Goal: Information Seeking & Learning: Learn about a topic

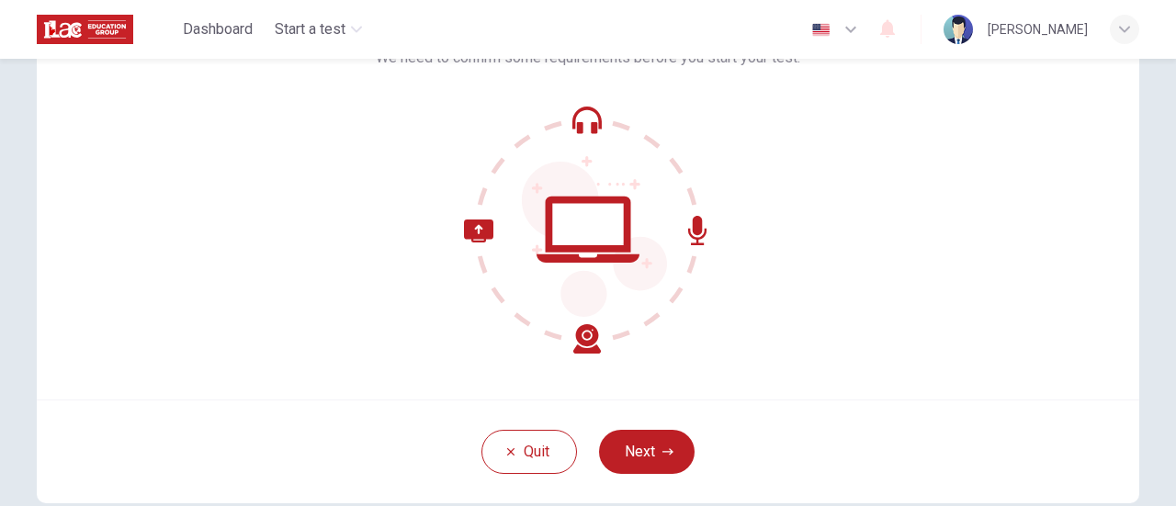
scroll to position [184, 0]
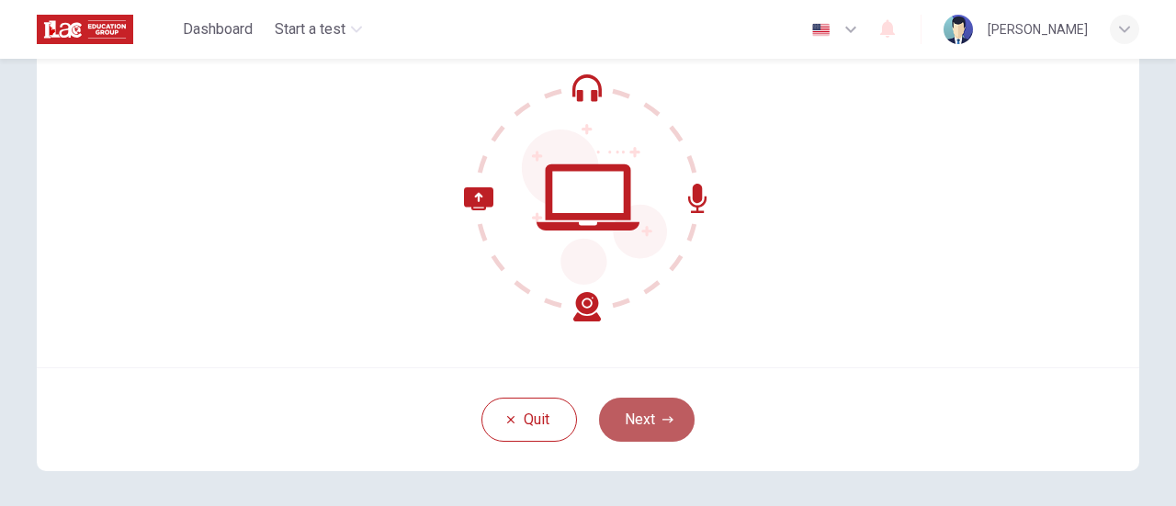
click at [662, 424] on icon "button" at bounding box center [667, 419] width 11 height 11
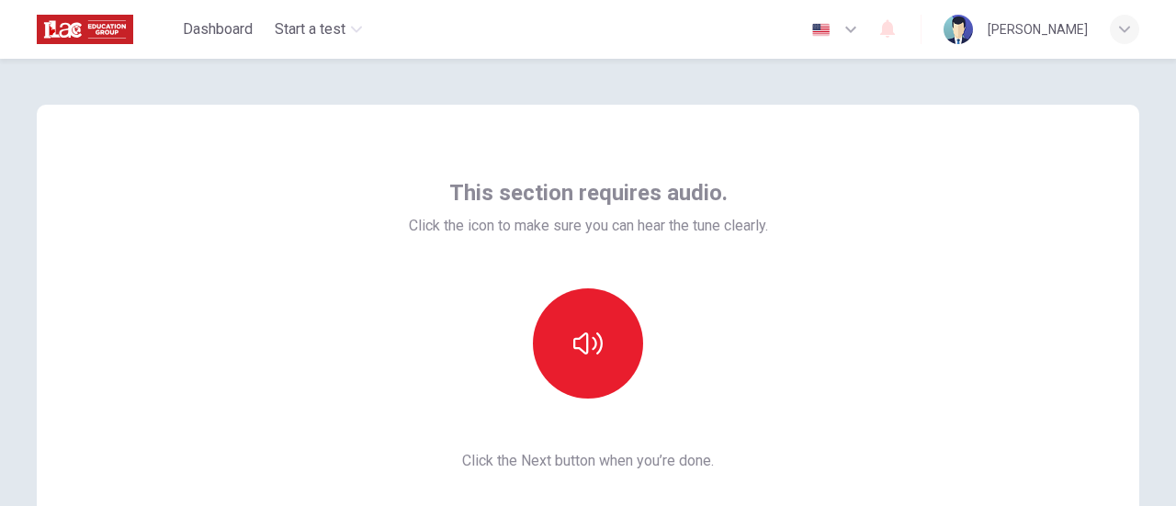
scroll to position [0, 0]
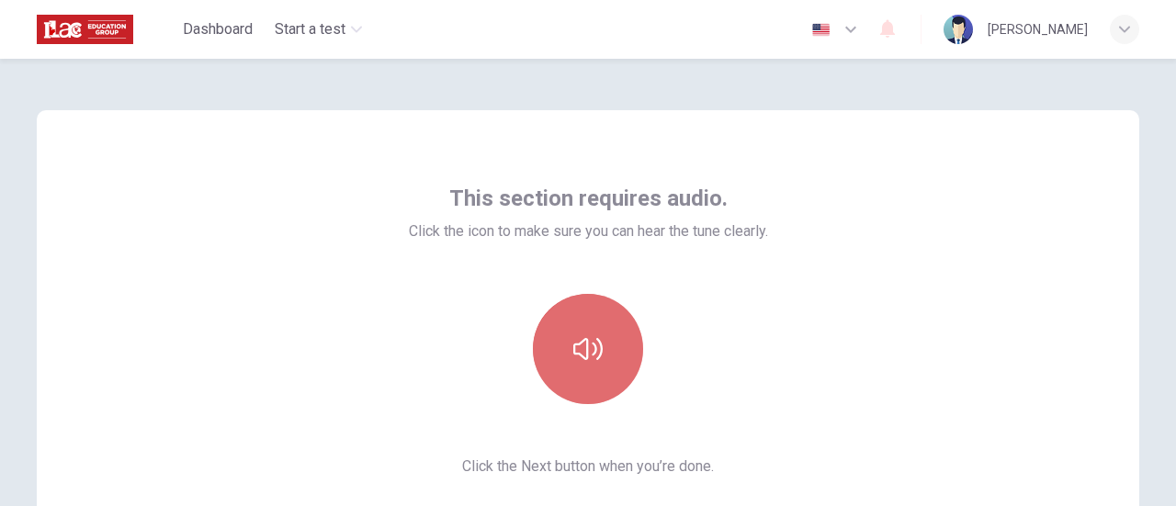
click at [585, 353] on icon "button" at bounding box center [587, 348] width 29 height 29
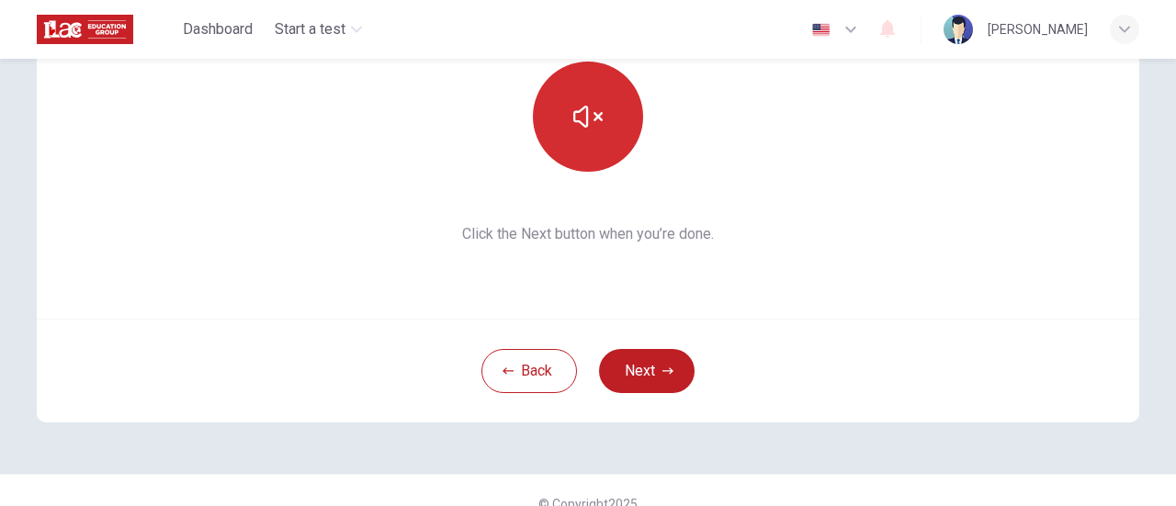
scroll to position [259, 0]
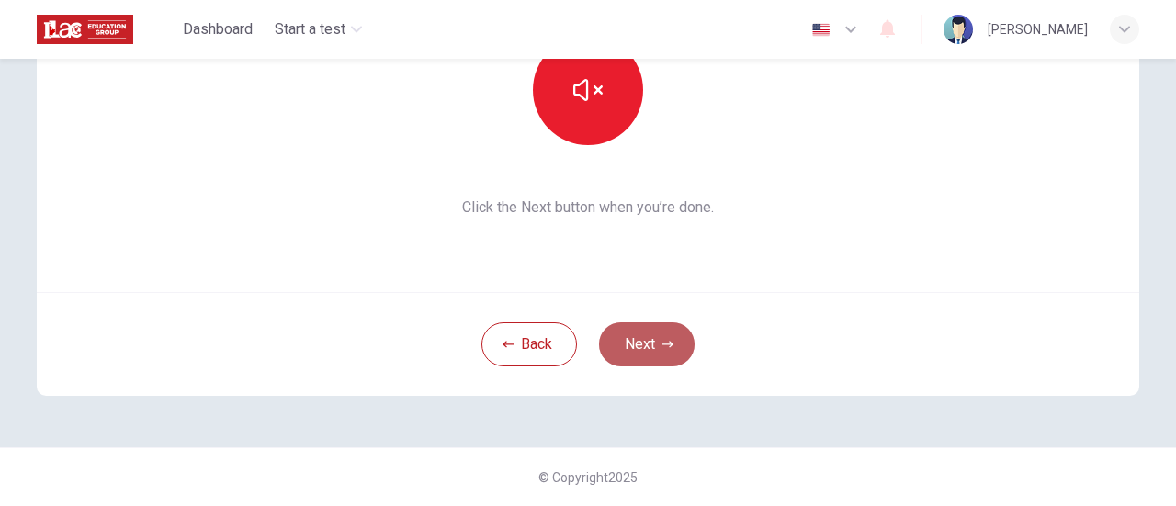
click at [622, 348] on button "Next" at bounding box center [647, 344] width 96 height 44
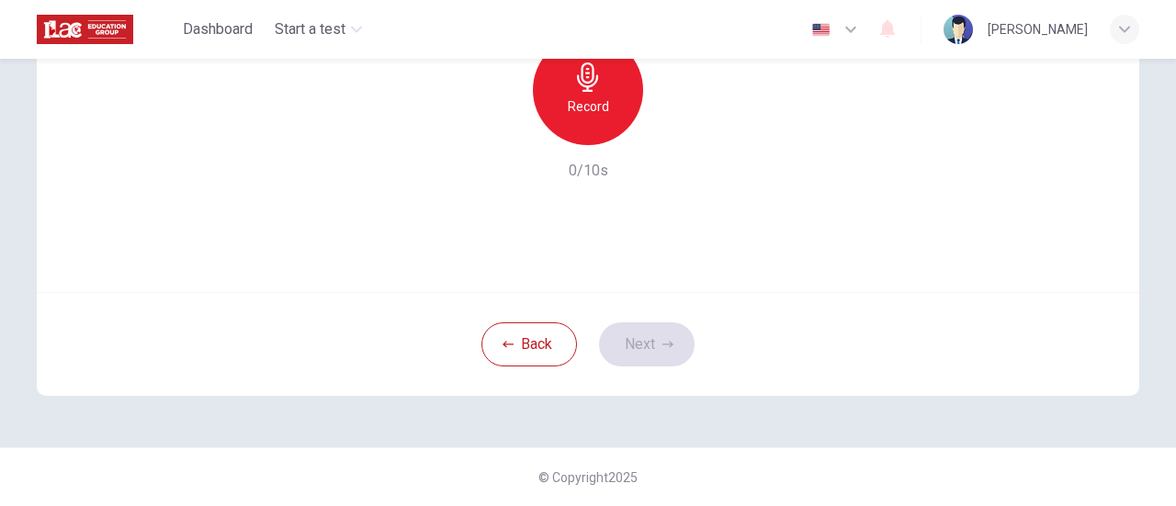
click at [597, 111] on h6 "Record" at bounding box center [588, 107] width 41 height 22
click at [649, 345] on button "Next" at bounding box center [647, 344] width 96 height 44
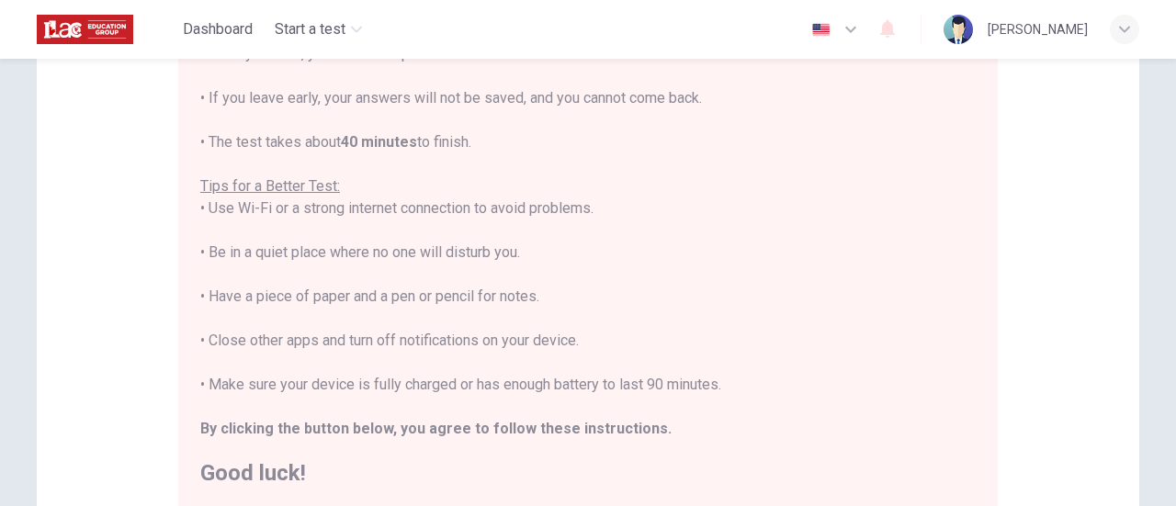
scroll to position [351, 0]
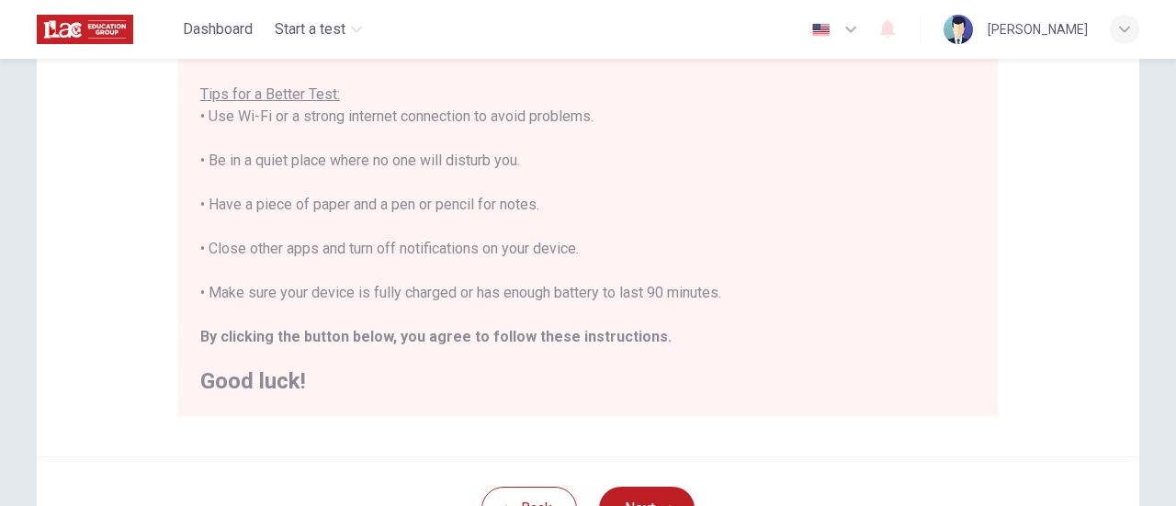
drag, startPoint x: 202, startPoint y: 289, endPoint x: 706, endPoint y: 288, distance: 503.5
click at [722, 289] on div "You are about to start a Placement Test . Before You Start the Test: • Once you…" at bounding box center [587, 138] width 775 height 507
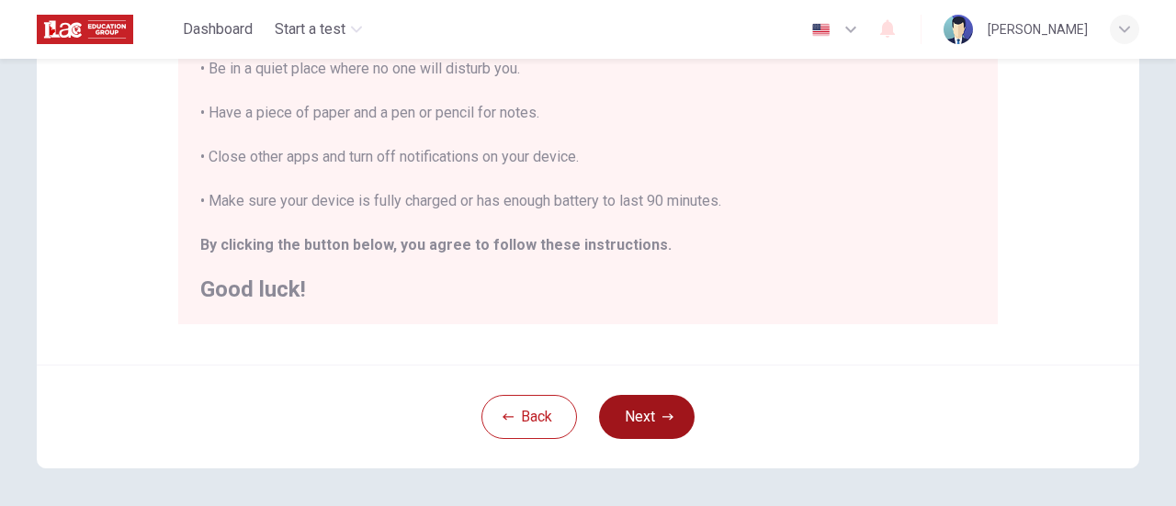
click at [668, 418] on icon "button" at bounding box center [667, 417] width 11 height 11
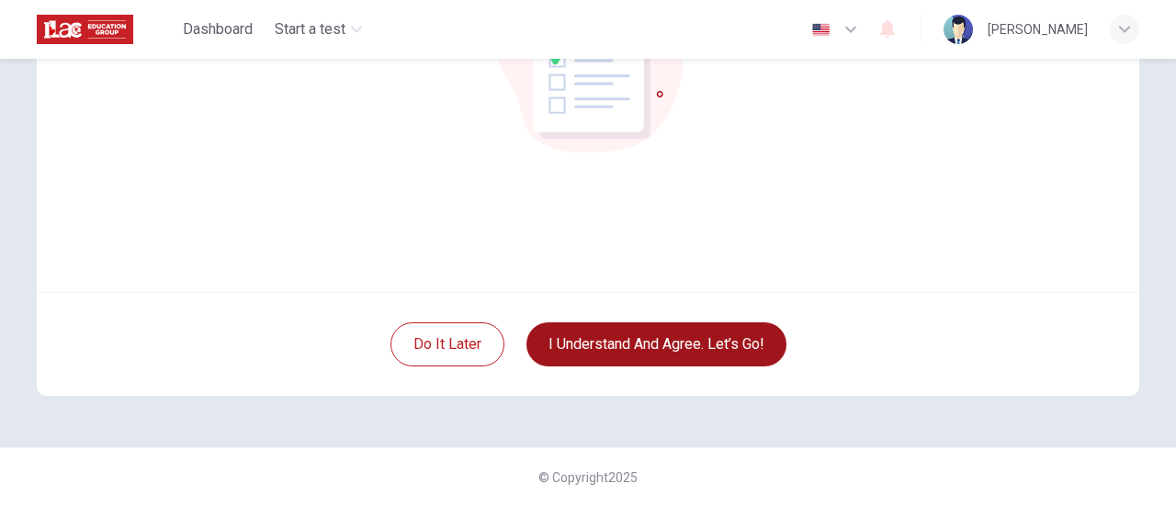
scroll to position [259, 0]
click at [654, 345] on button "I understand and agree. Let’s go!" at bounding box center [656, 344] width 260 height 44
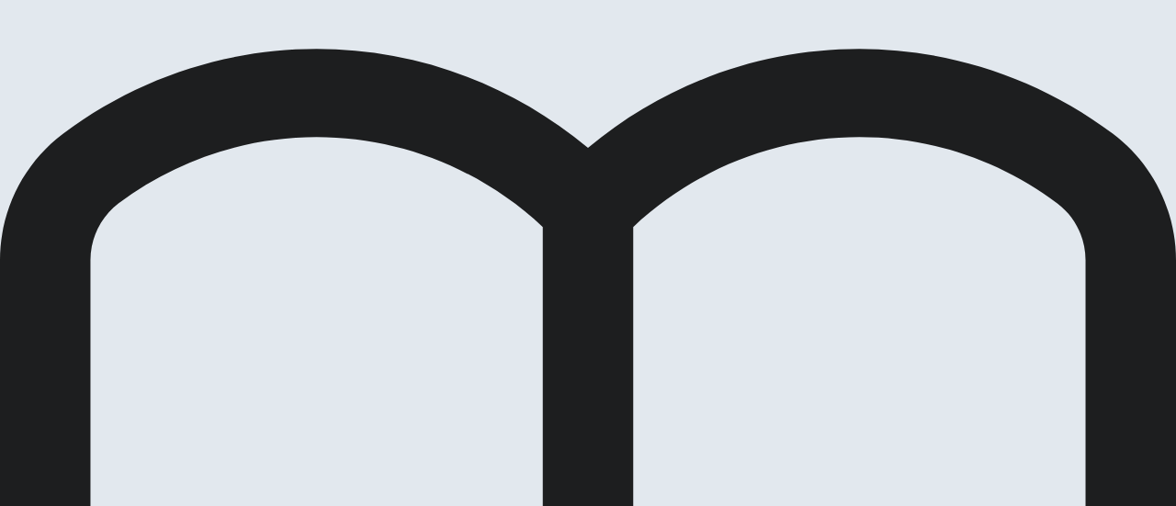
scroll to position [184, 0]
drag, startPoint x: 91, startPoint y: 221, endPoint x: 287, endPoint y: 224, distance: 195.7
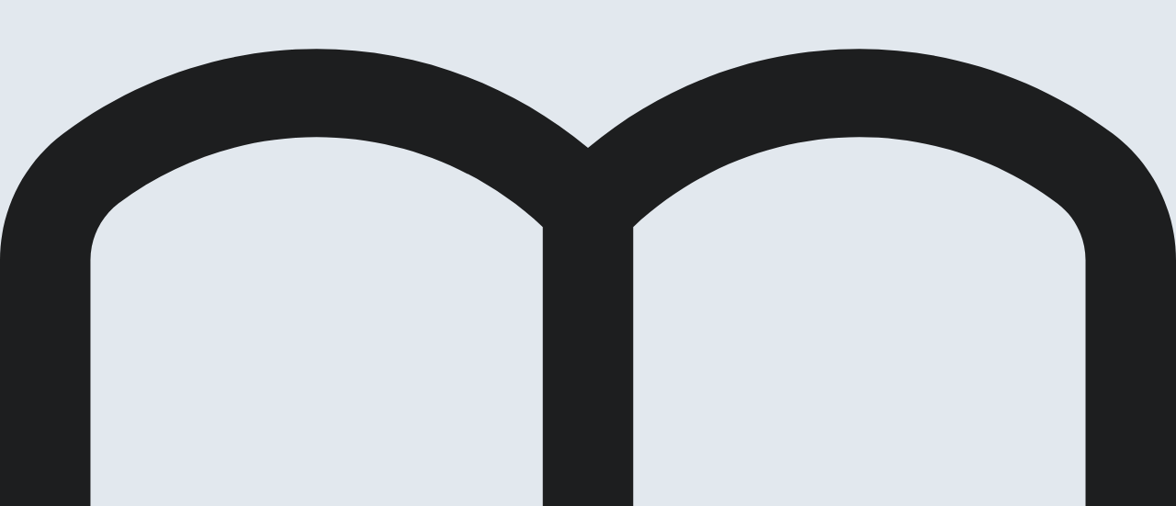
scroll to position [92, 0]
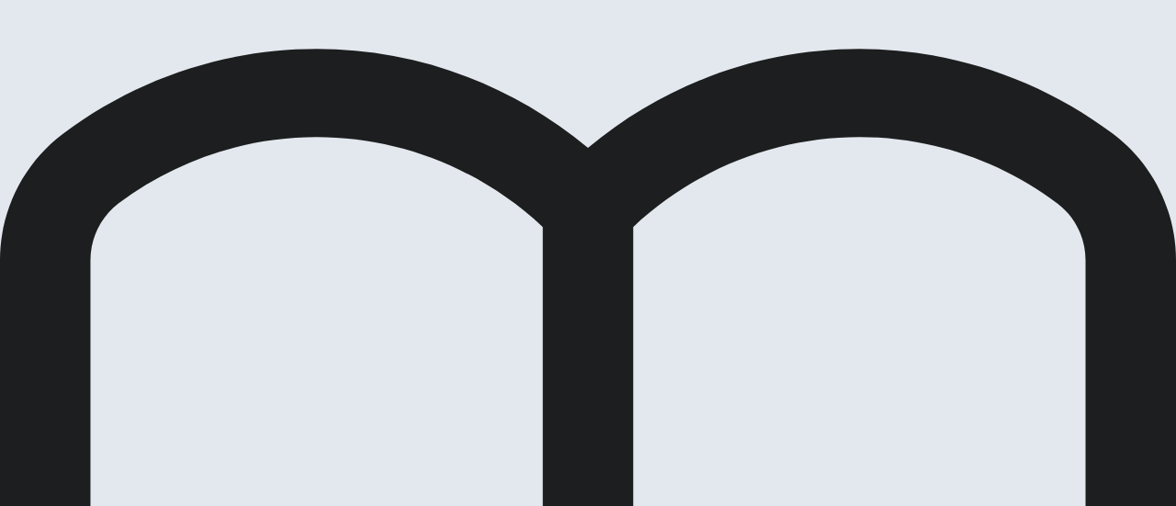
drag, startPoint x: 433, startPoint y: 139, endPoint x: 488, endPoint y: 135, distance: 55.3
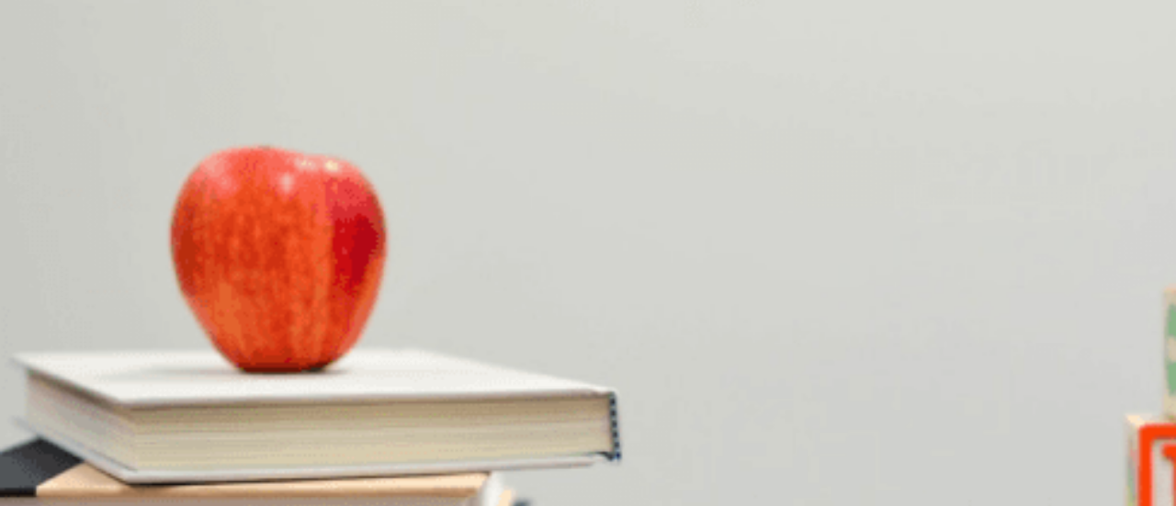
scroll to position [1470, 0]
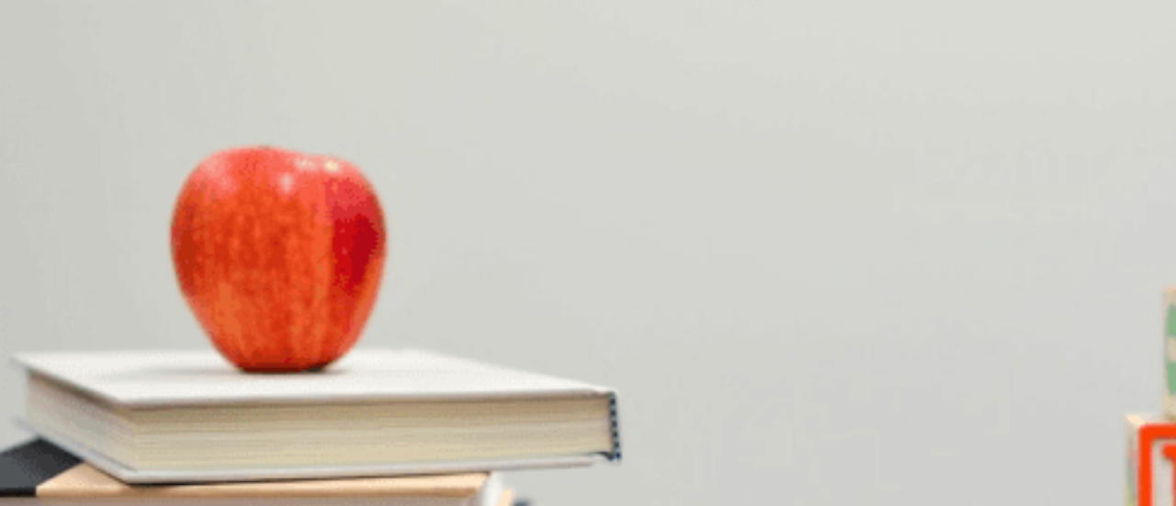
drag, startPoint x: 283, startPoint y: 268, endPoint x: 272, endPoint y: 271, distance: 11.4
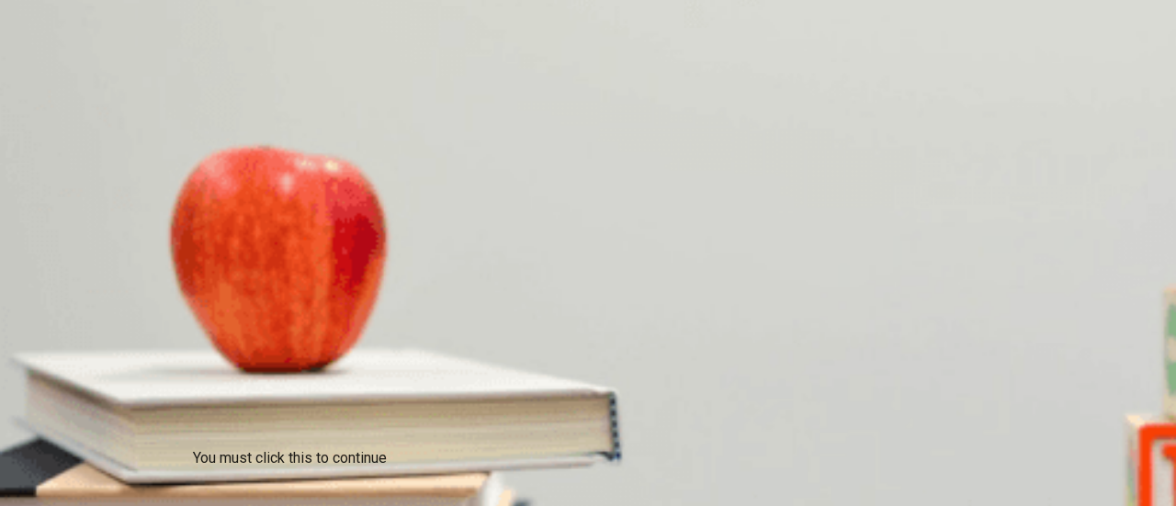
click at [346, 463] on div "You must click this to continue" at bounding box center [290, 458] width 194 height 22
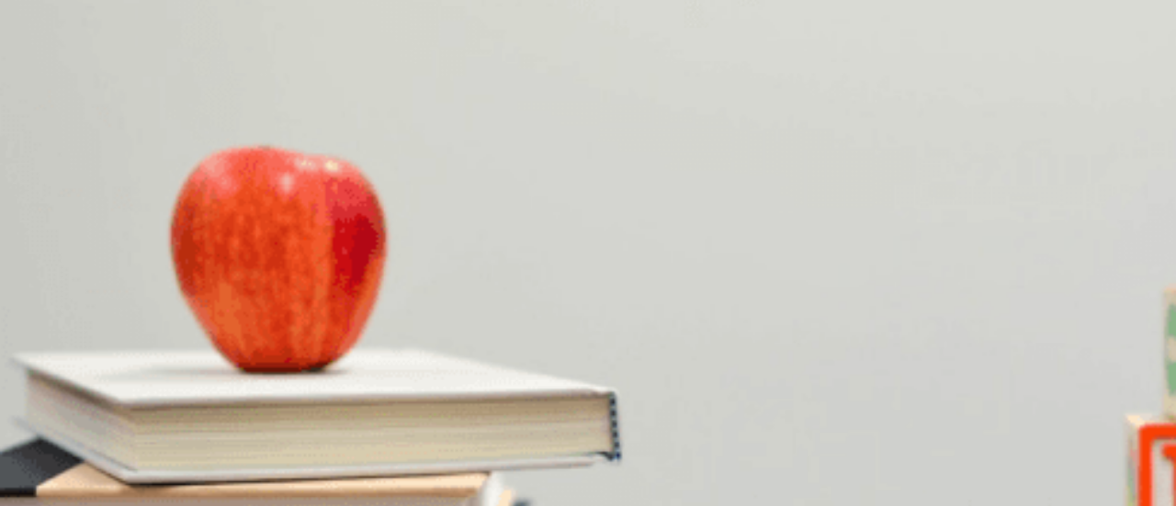
type input "0"
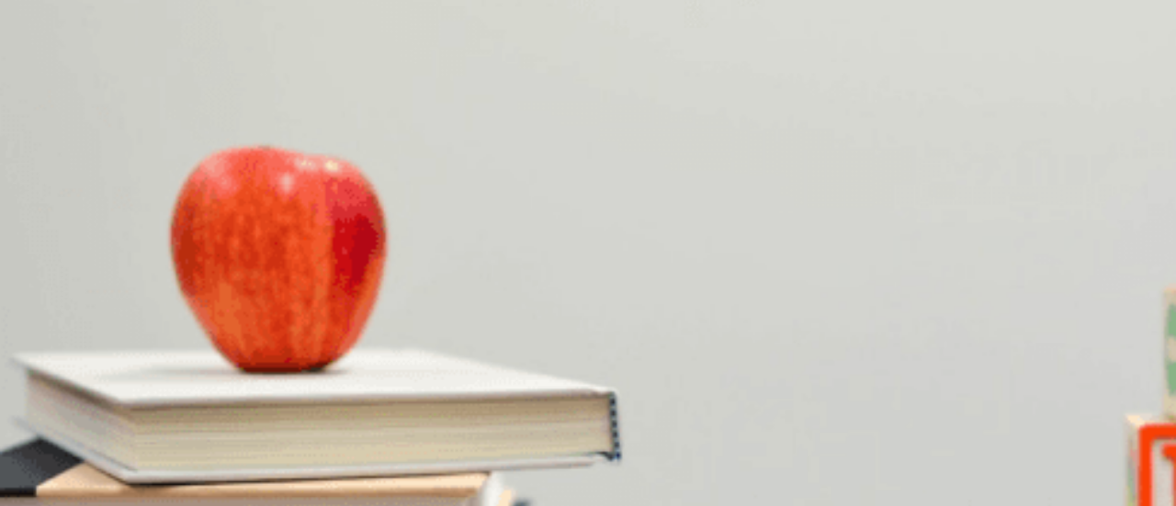
scroll to position [92, 0]
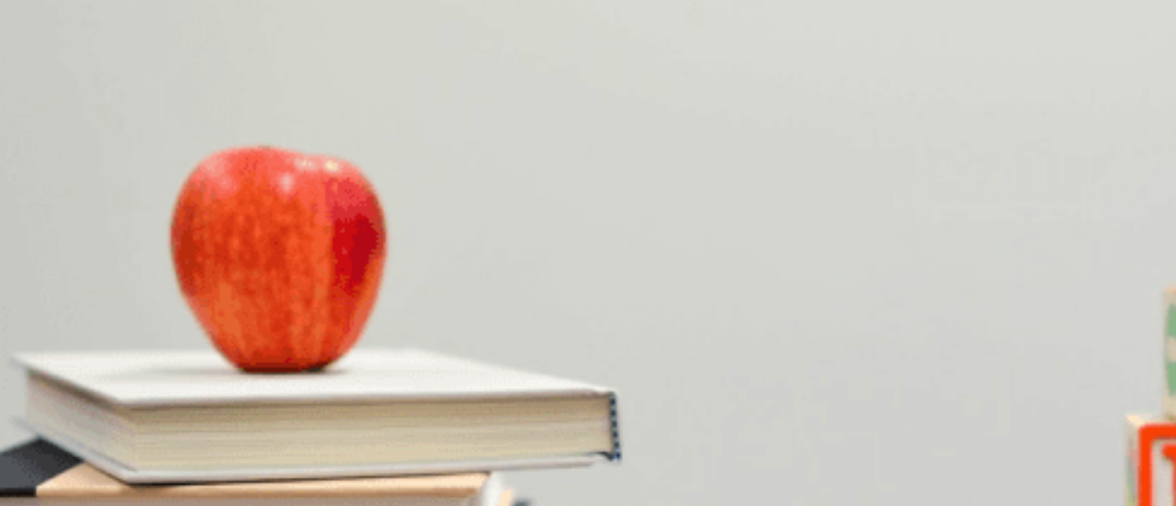
type input "0"
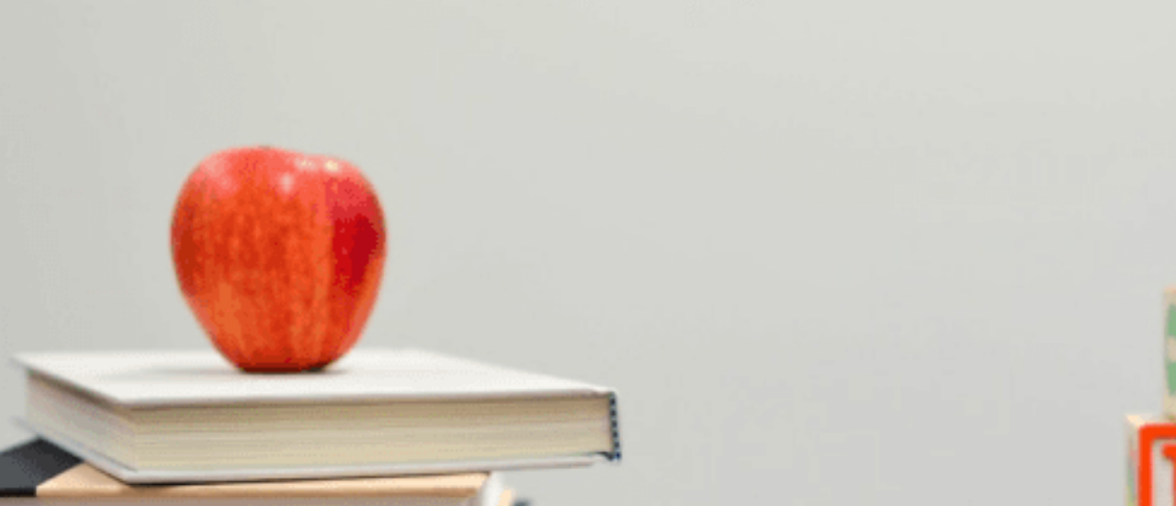
scroll to position [0, 0]
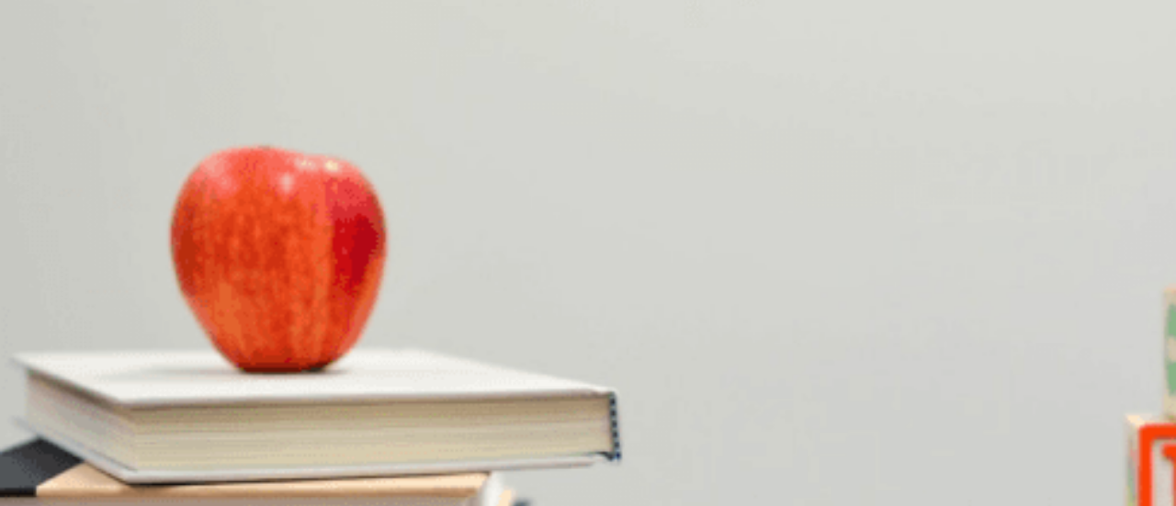
type input "0"
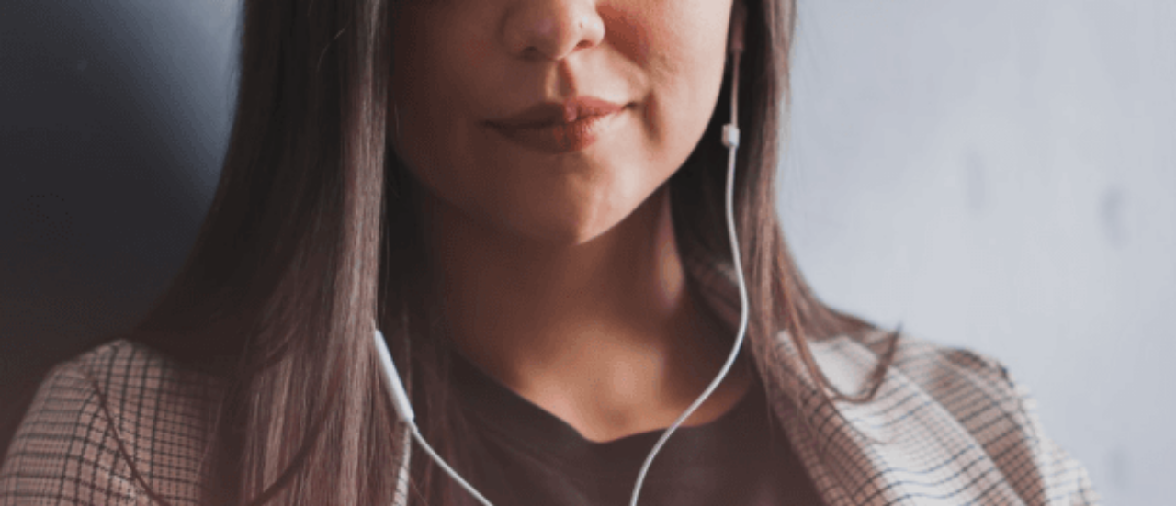
scroll to position [0, 0]
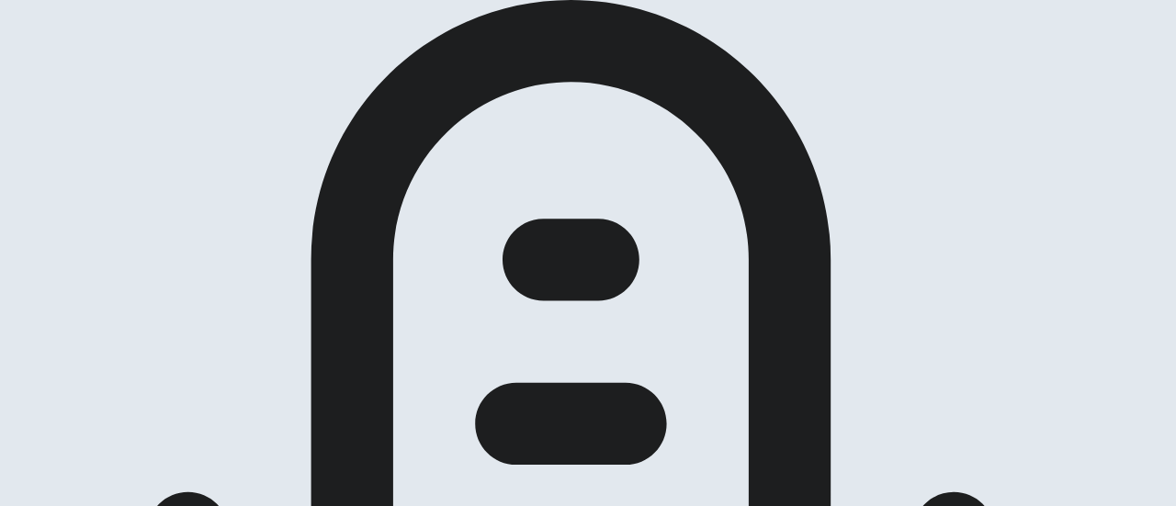
scroll to position [276, 0]
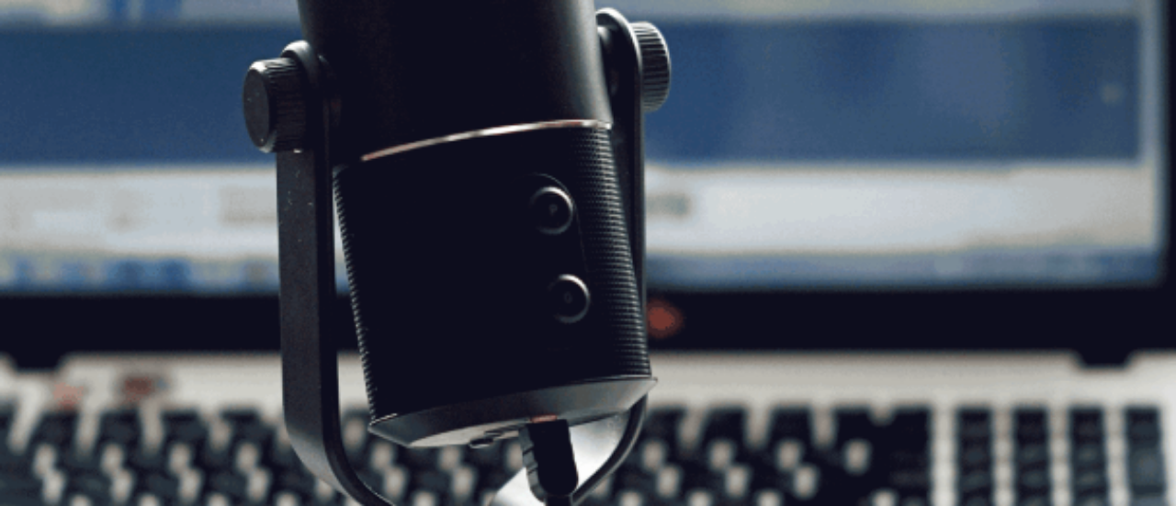
scroll to position [368, 0]
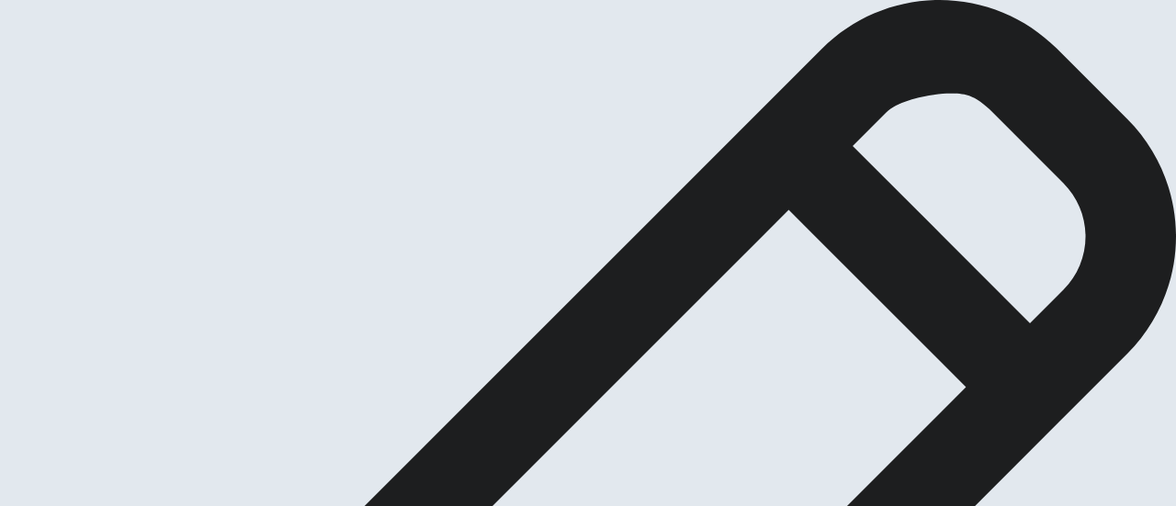
scroll to position [52, 0]
drag, startPoint x: 103, startPoint y: 223, endPoint x: 170, endPoint y: 225, distance: 67.1
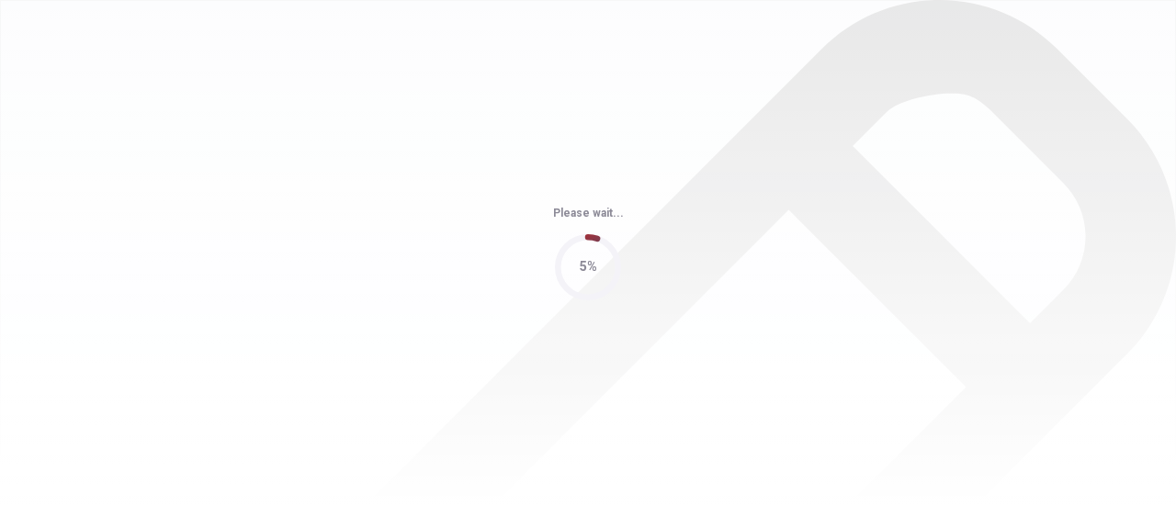
scroll to position [0, 0]
